Goal: Navigation & Orientation: Find specific page/section

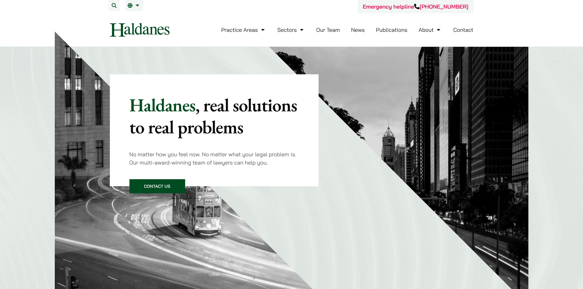
click at [326, 28] on link "Our Team" at bounding box center [328, 29] width 24 height 7
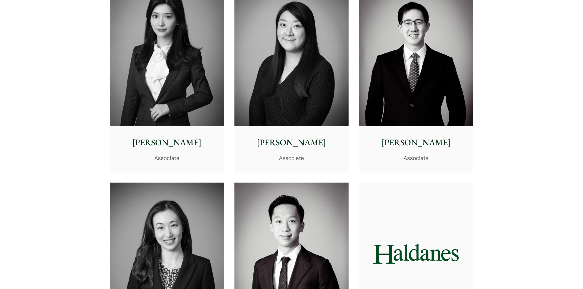
scroll to position [1827, 0]
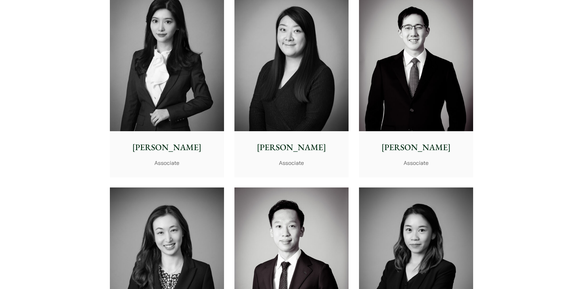
click at [305, 110] on img at bounding box center [291, 59] width 114 height 143
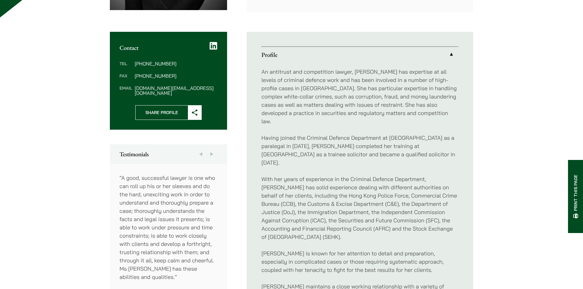
scroll to position [204, 0]
